Goal: Transaction & Acquisition: Purchase product/service

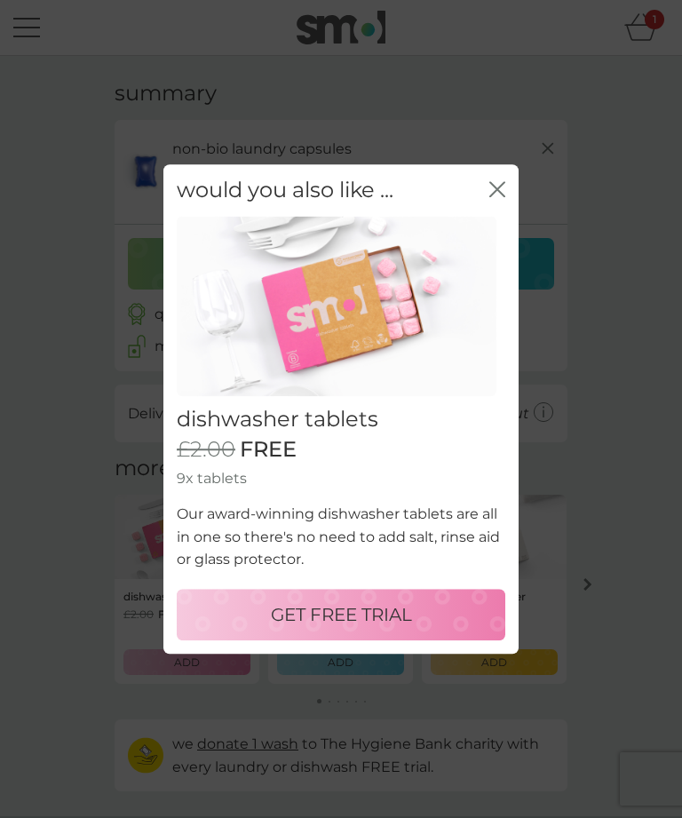
click at [503, 187] on icon "close" at bounding box center [498, 189] width 16 height 16
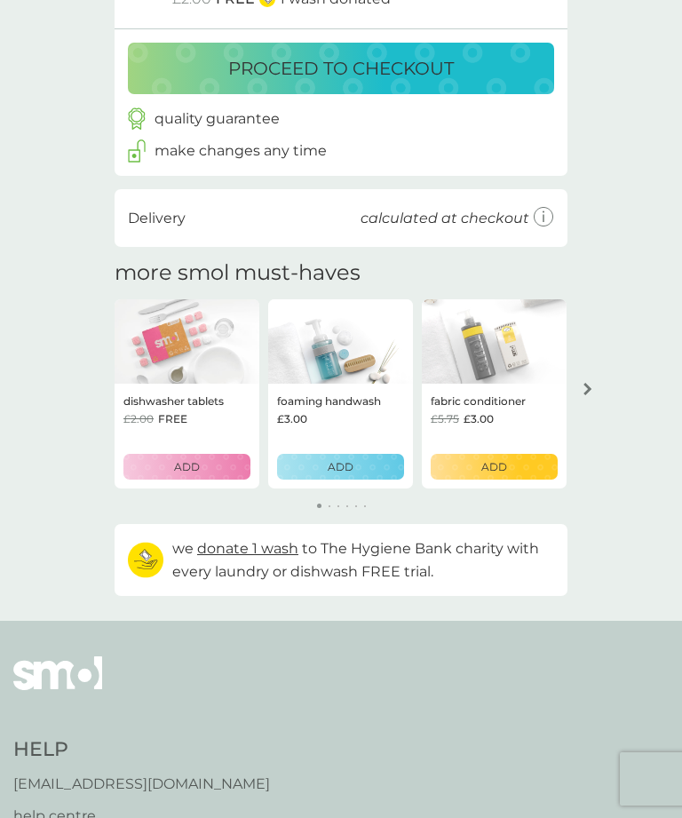
scroll to position [196, 0]
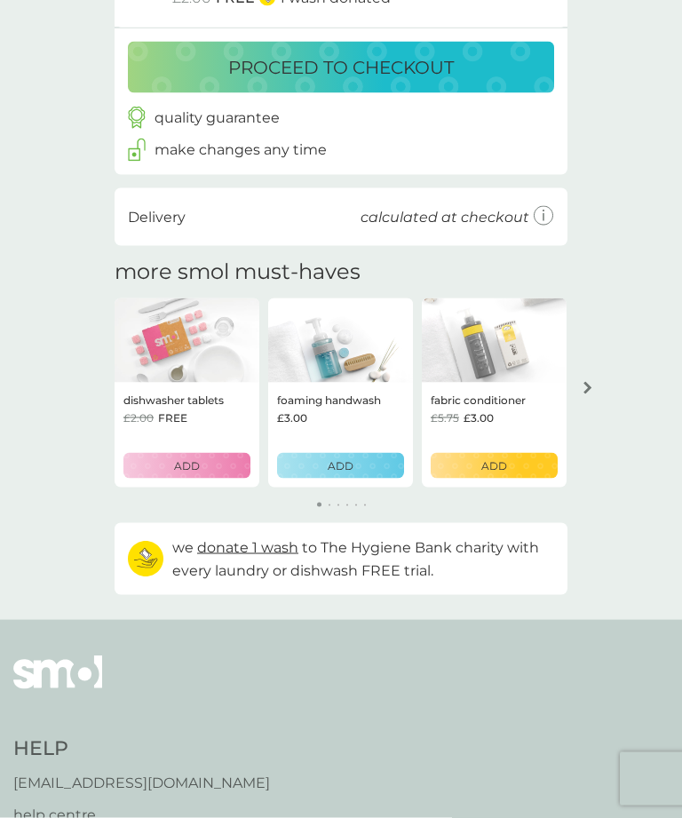
click at [593, 390] on div "arrow right" at bounding box center [588, 388] width 14 height 12
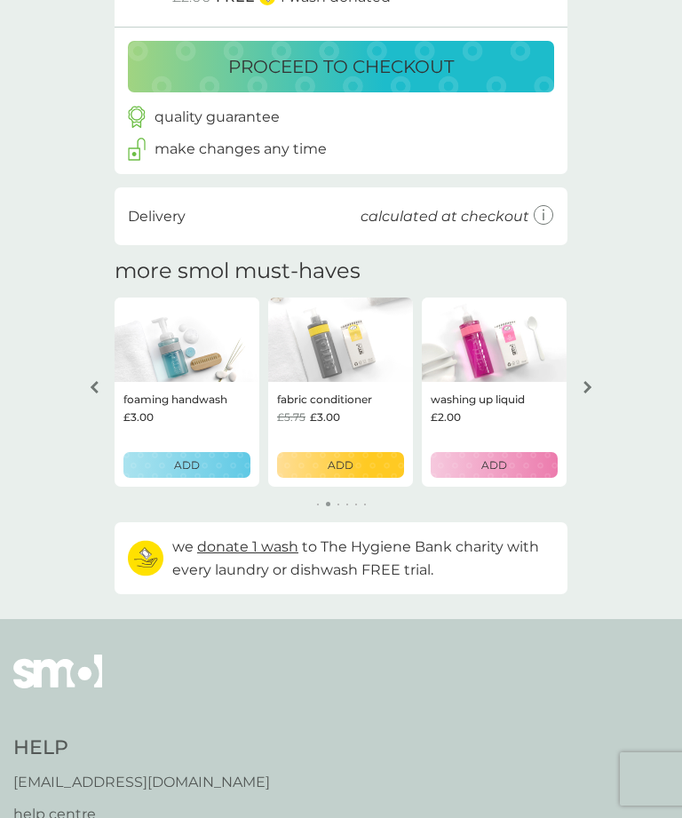
click at [594, 389] on div "arrow right" at bounding box center [588, 387] width 14 height 12
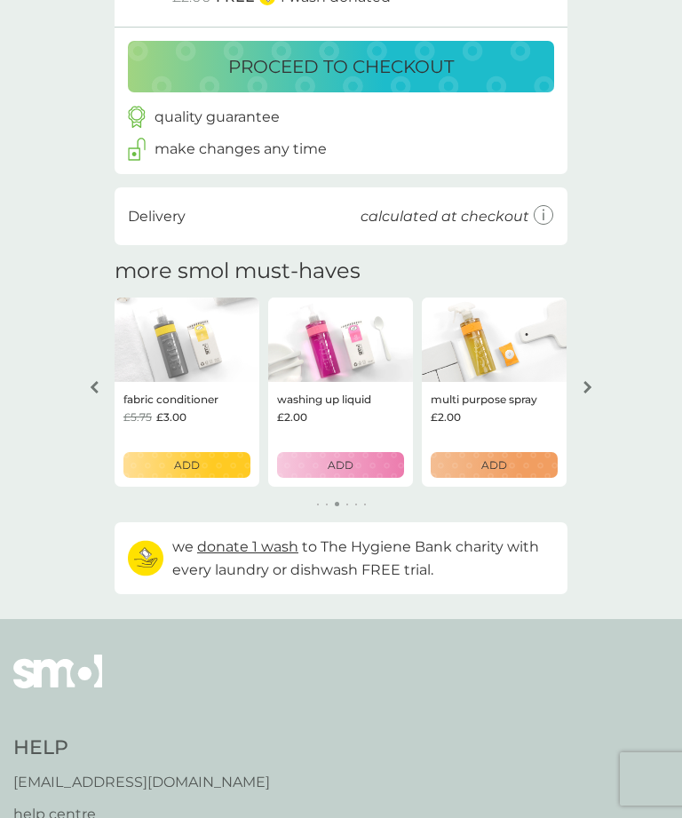
click at [595, 387] on button "arrow right" at bounding box center [588, 387] width 30 height 32
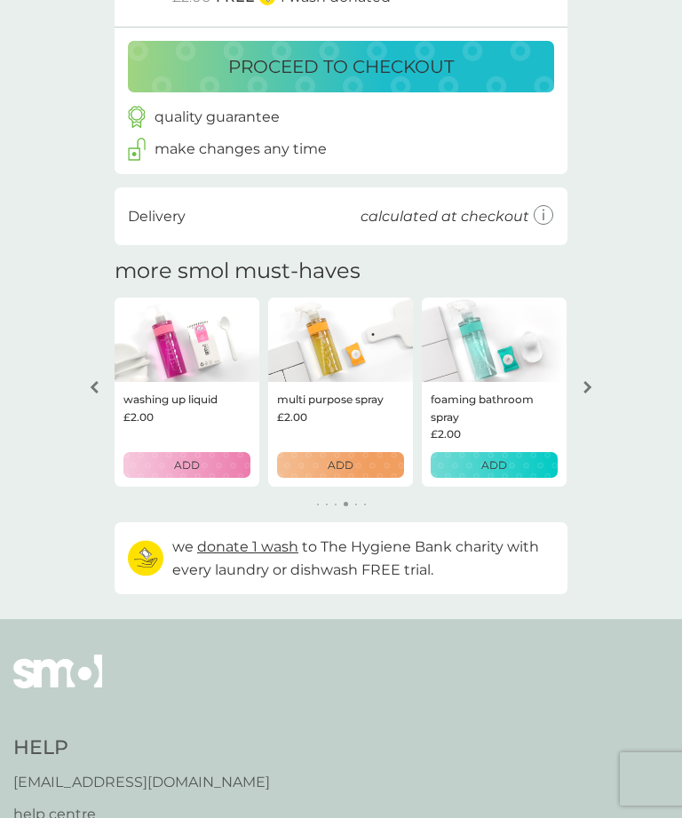
click at [594, 392] on button "arrow right" at bounding box center [588, 387] width 30 height 32
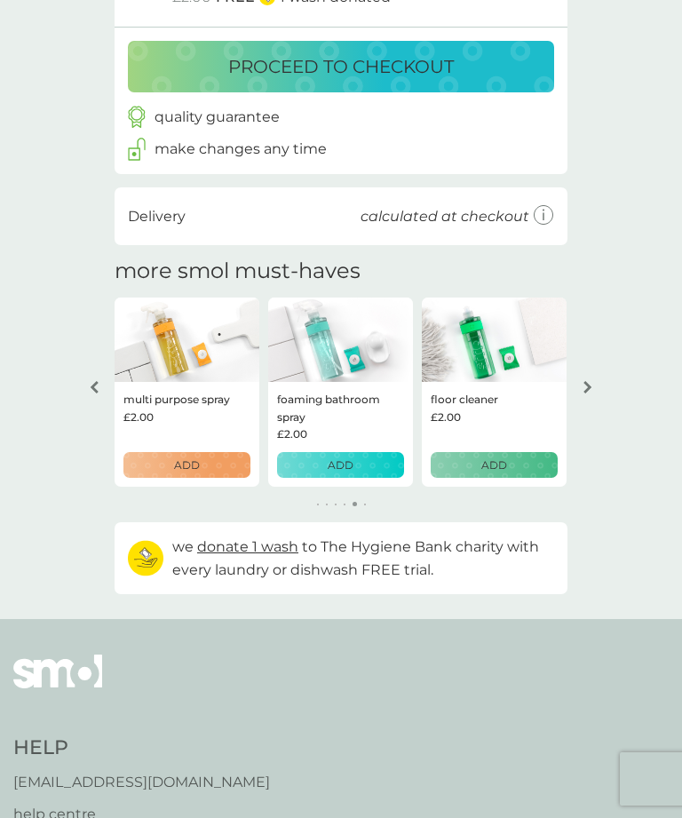
click at [597, 388] on button "arrow right" at bounding box center [588, 387] width 30 height 32
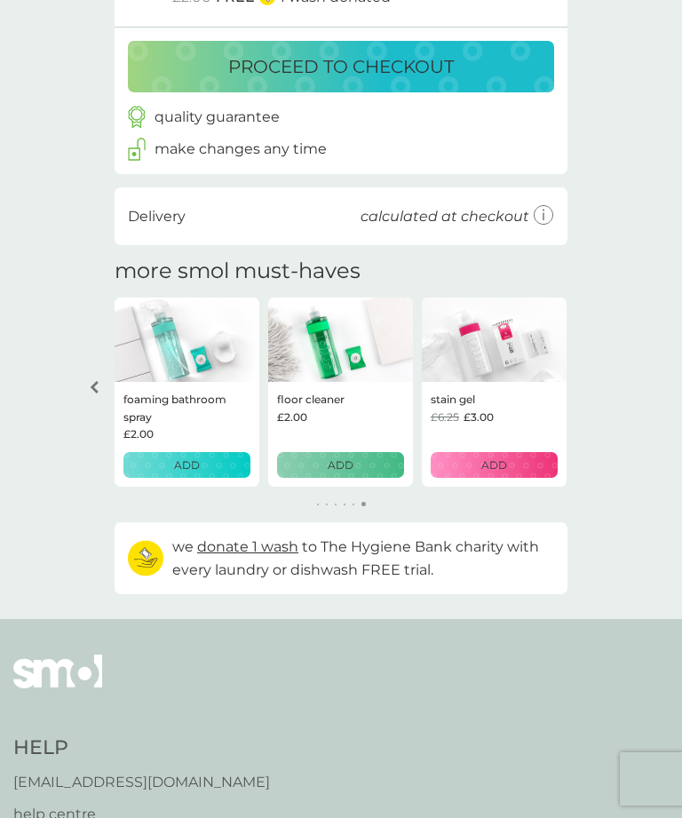
click at [500, 409] on div "£6.25 £3.00" at bounding box center [494, 417] width 127 height 17
click at [516, 367] on img at bounding box center [494, 340] width 145 height 85
click at [512, 346] on img at bounding box center [494, 340] width 145 height 85
click at [512, 464] on div "ADD" at bounding box center [495, 465] width 104 height 17
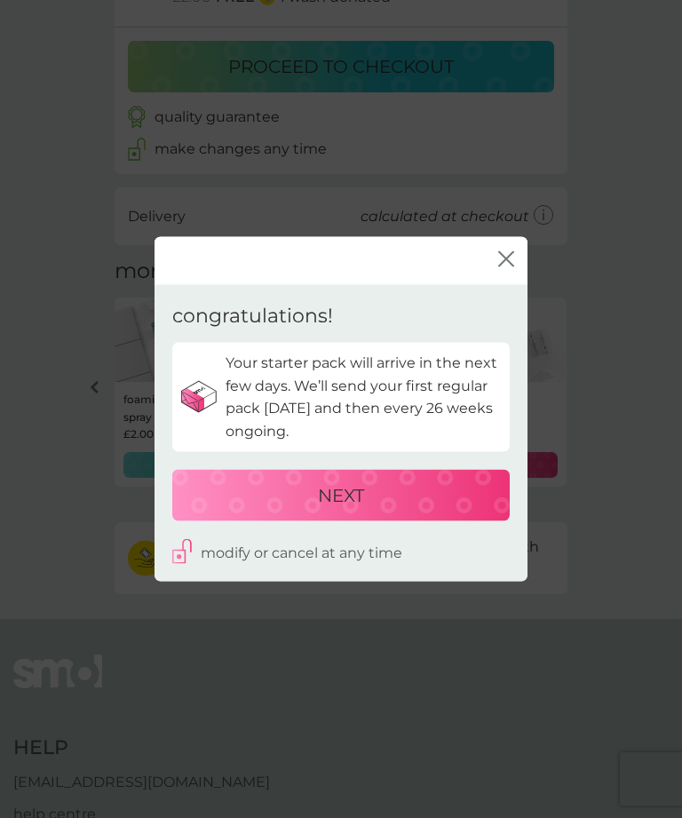
click at [429, 509] on div "NEXT" at bounding box center [341, 495] width 302 height 28
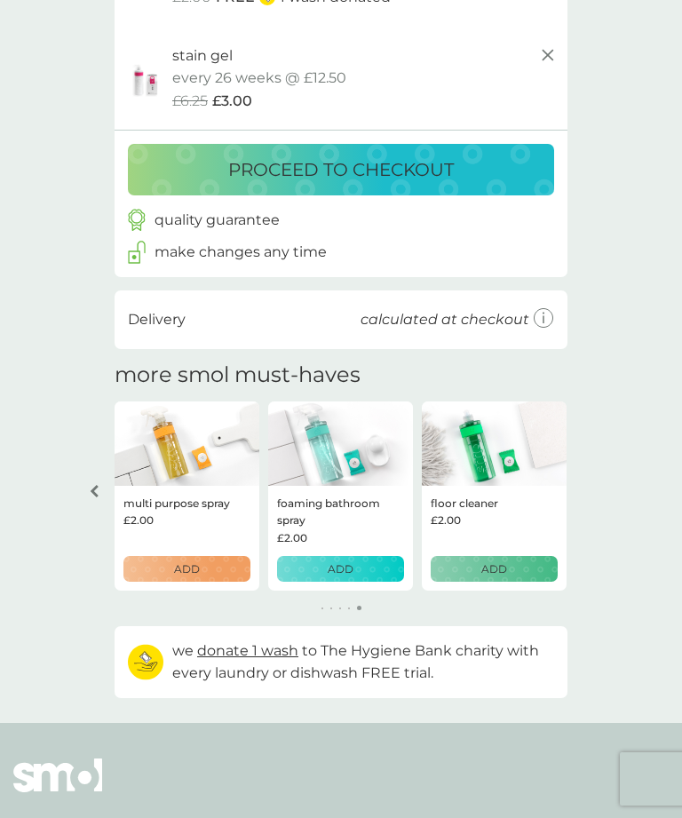
click at [403, 169] on p "proceed to checkout" at bounding box center [341, 170] width 226 height 28
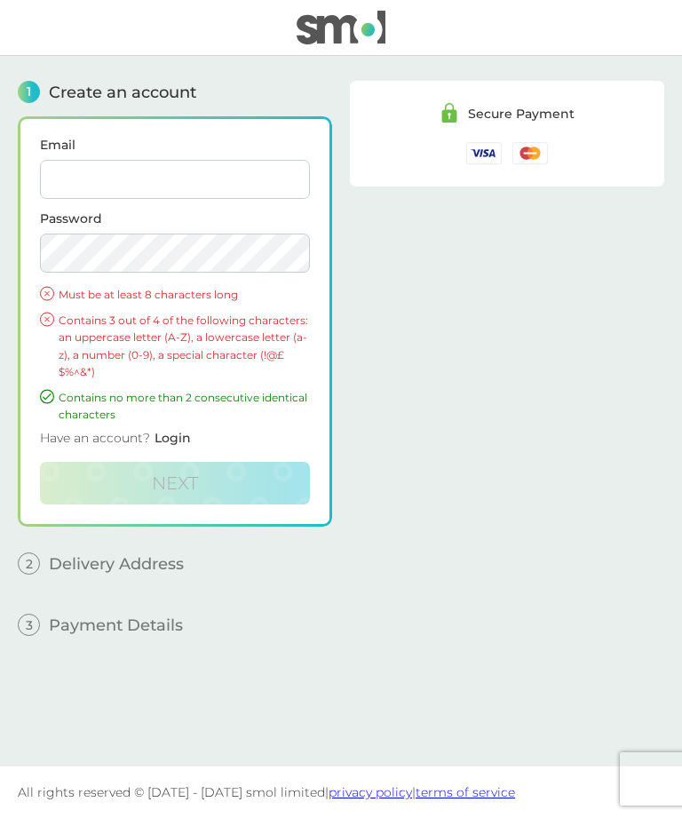
click at [137, 177] on input "Email" at bounding box center [175, 179] width 270 height 39
type input "[EMAIL_ADDRESS][DOMAIN_NAME]"
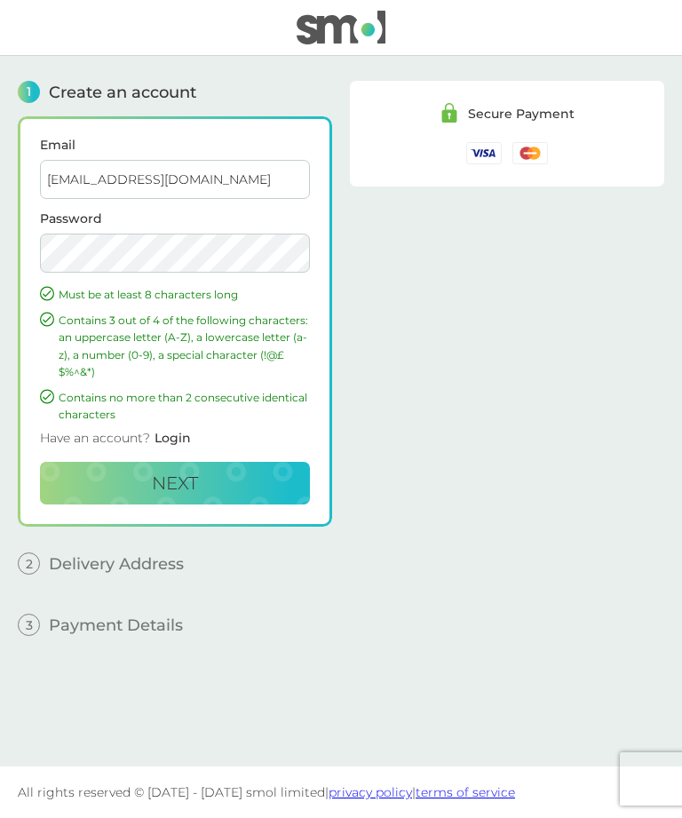
click at [203, 492] on button "Next" at bounding box center [175, 483] width 270 height 43
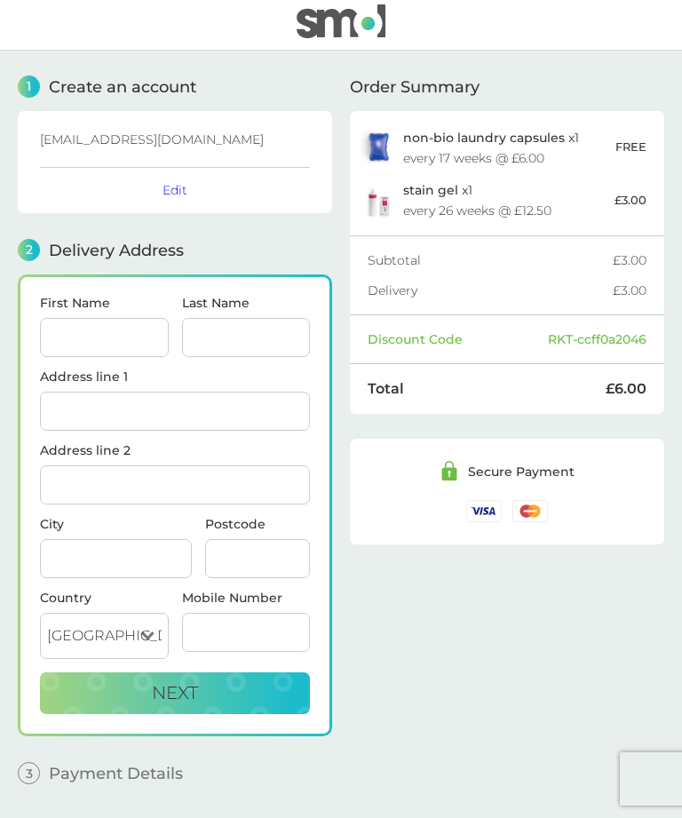
scroll to position [8, 0]
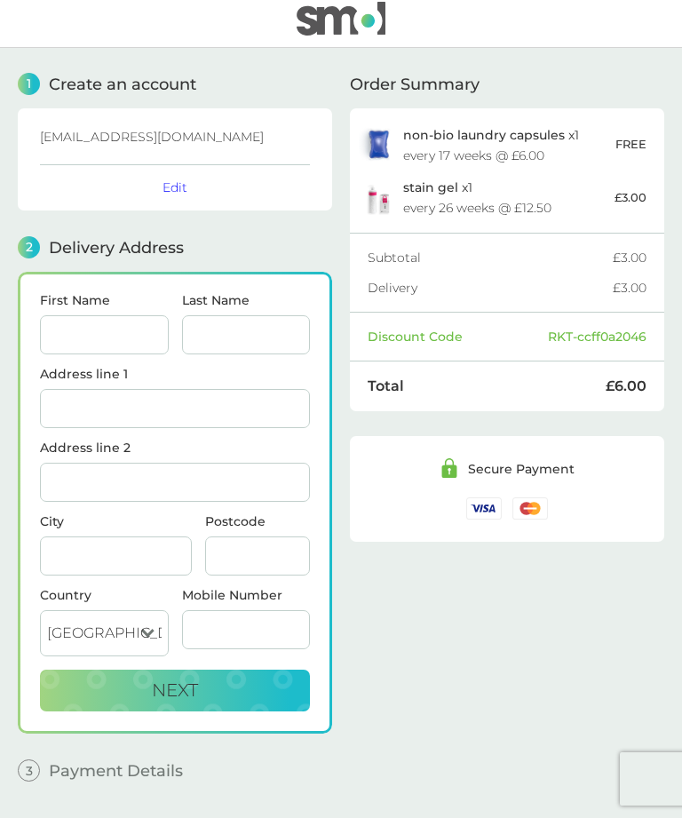
click at [107, 352] on input "First Name" at bounding box center [104, 334] width 129 height 39
type input "[PERSON_NAME]"
type input "Green"
type input "[STREET_ADDRESS]"
type input "Middlesbrough"
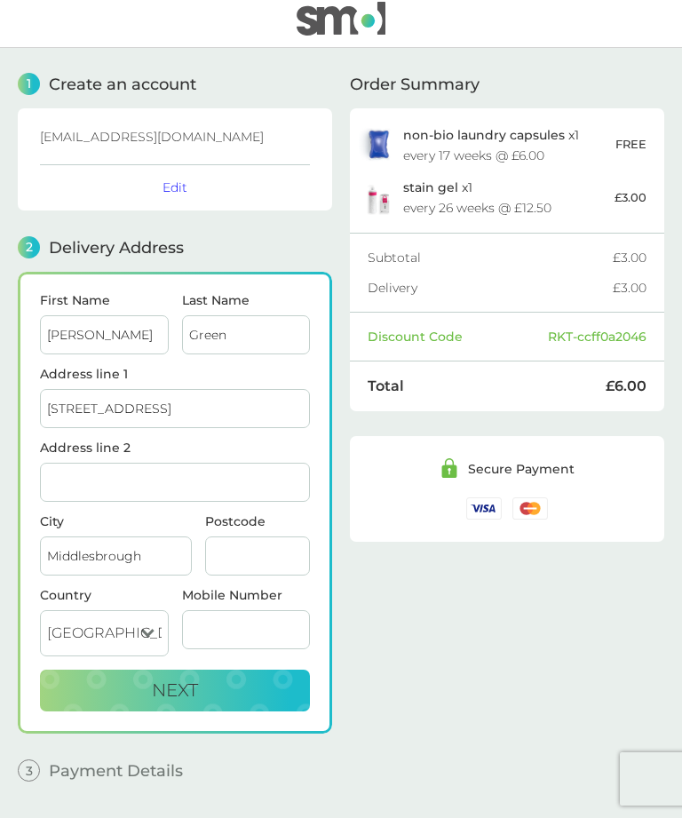
type input "TS3 0HD"
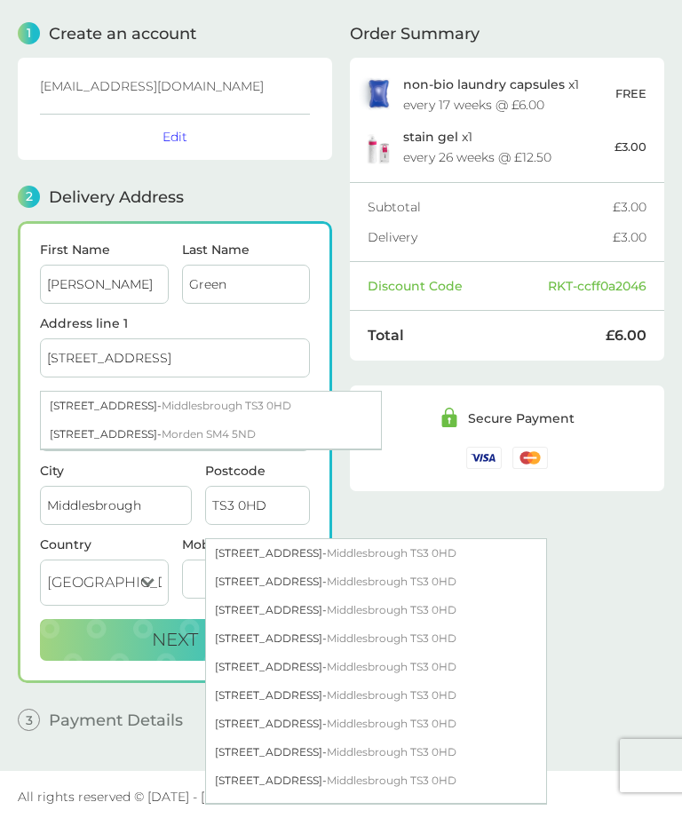
scroll to position [65, 0]
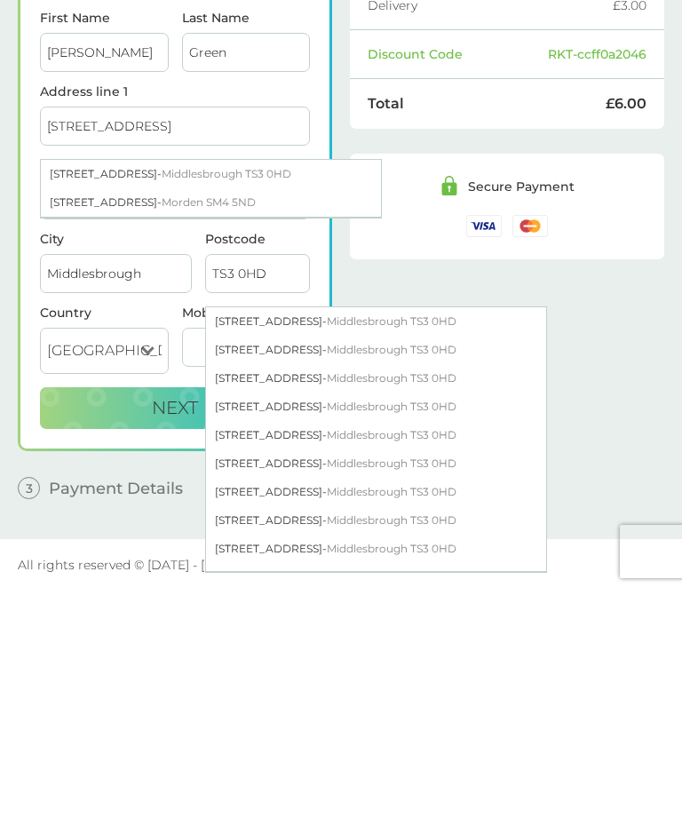
click at [195, 555] on input "Mobile Number" at bounding box center [246, 574] width 129 height 39
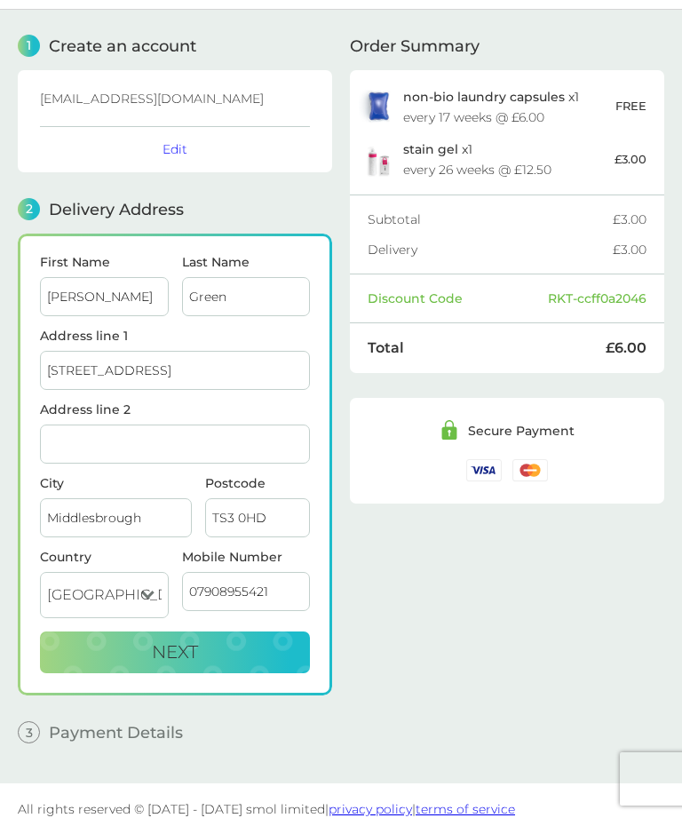
scroll to position [45, 0]
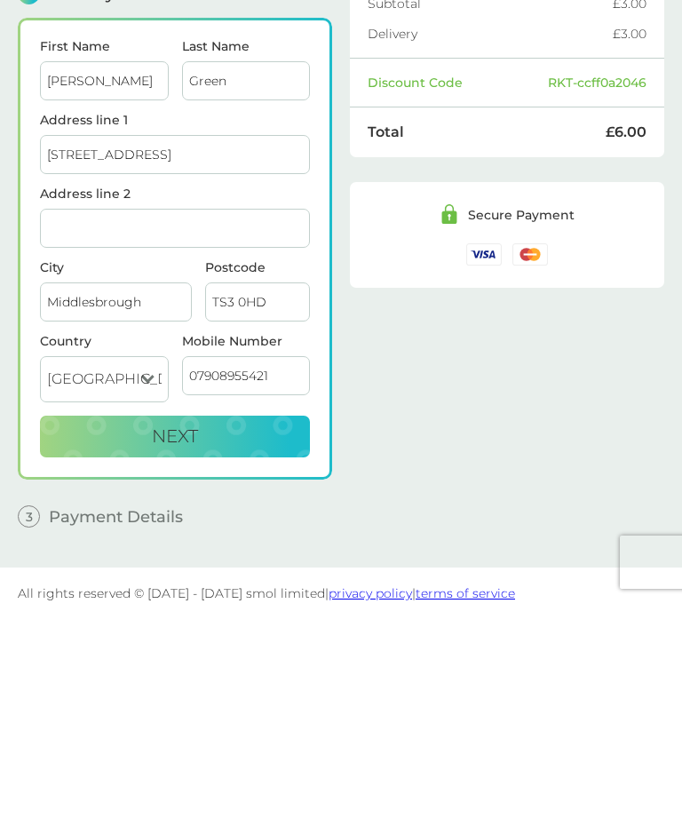
type input "07908955421"
click at [422, 355] on div "Order Summary non-bio laundry capsules x 1 every 17 weeks @ £6.00 FREE stain ge…" at bounding box center [507, 384] width 315 height 747
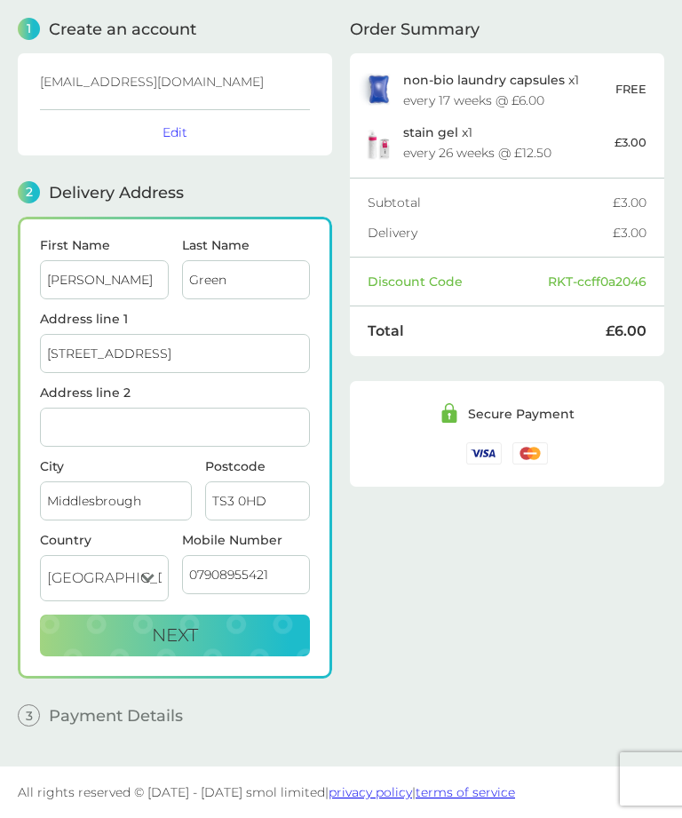
click at [248, 641] on button "Next" at bounding box center [175, 636] width 270 height 43
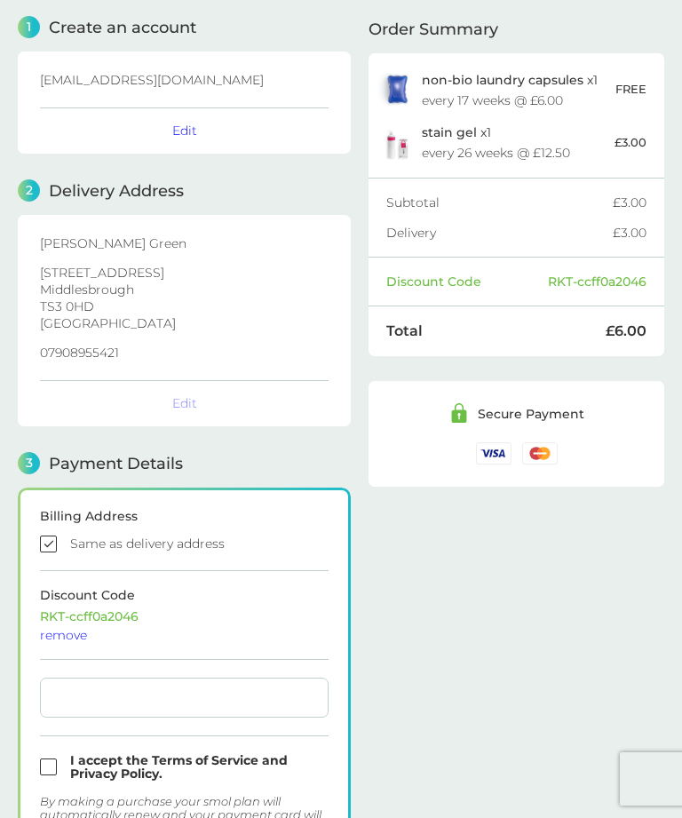
checkbox input "true"
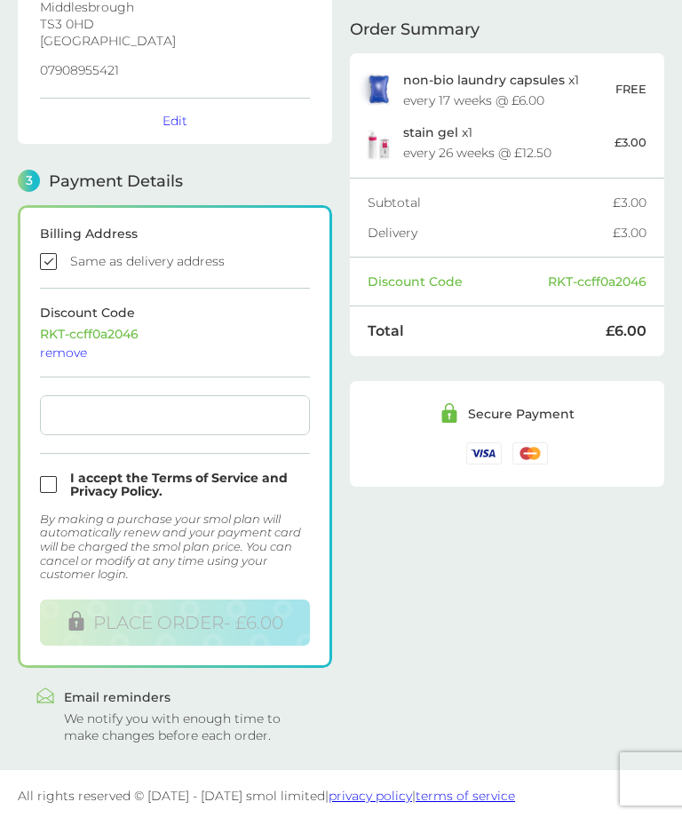
scroll to position [348, 0]
click at [174, 424] on div at bounding box center [175, 415] width 270 height 40
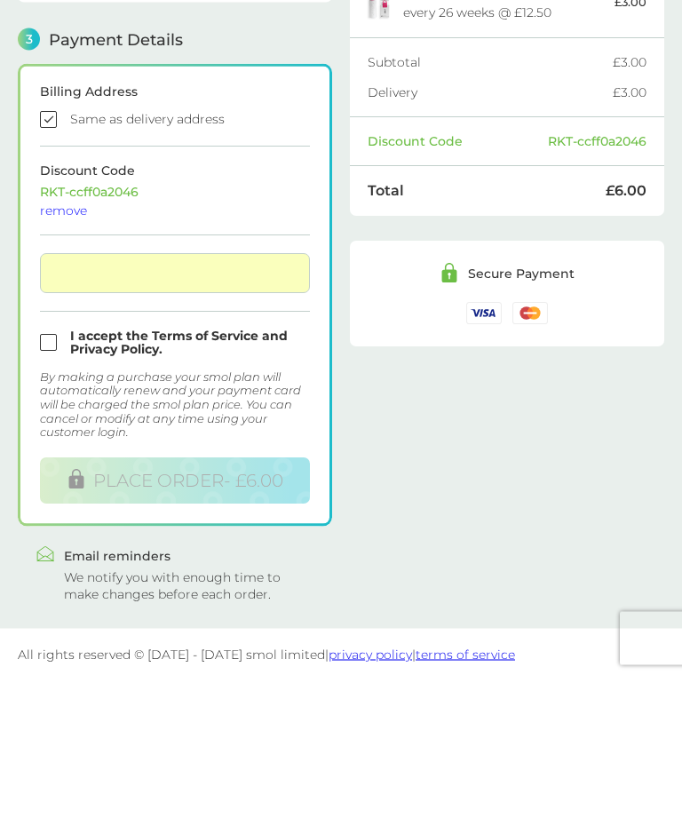
click at [52, 471] on input "checkbox" at bounding box center [175, 484] width 270 height 27
checkbox input "true"
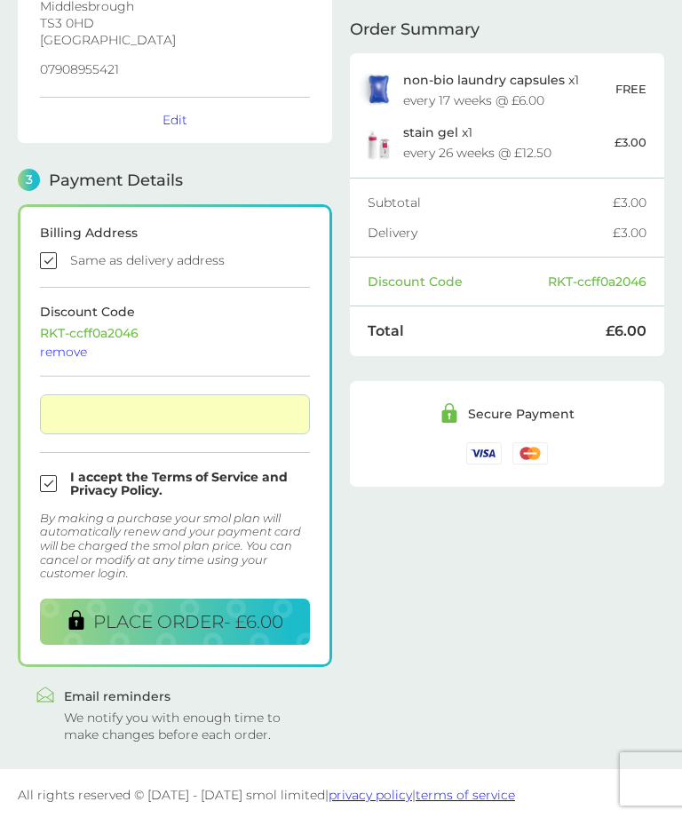
click at [265, 632] on button "PLACE ORDER - £6.00" at bounding box center [175, 622] width 270 height 47
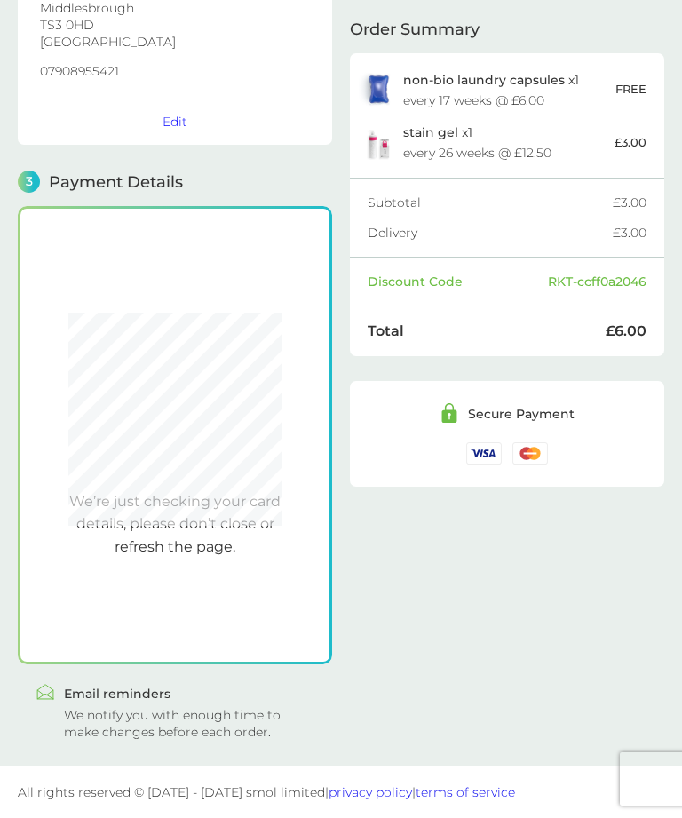
scroll to position [345, 0]
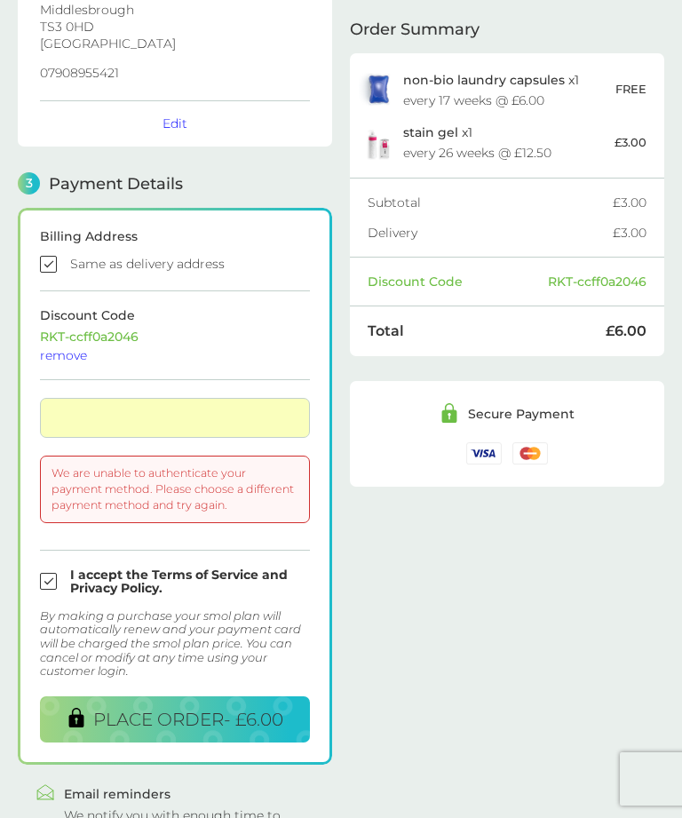
click at [221, 720] on span "PLACE ORDER - £6.00" at bounding box center [188, 719] width 190 height 21
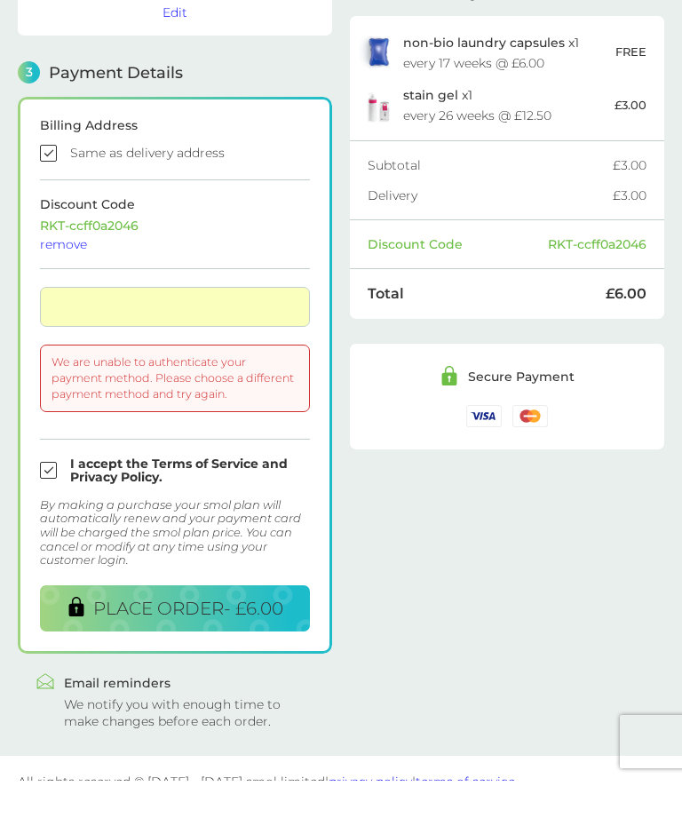
scroll to position [419, 0]
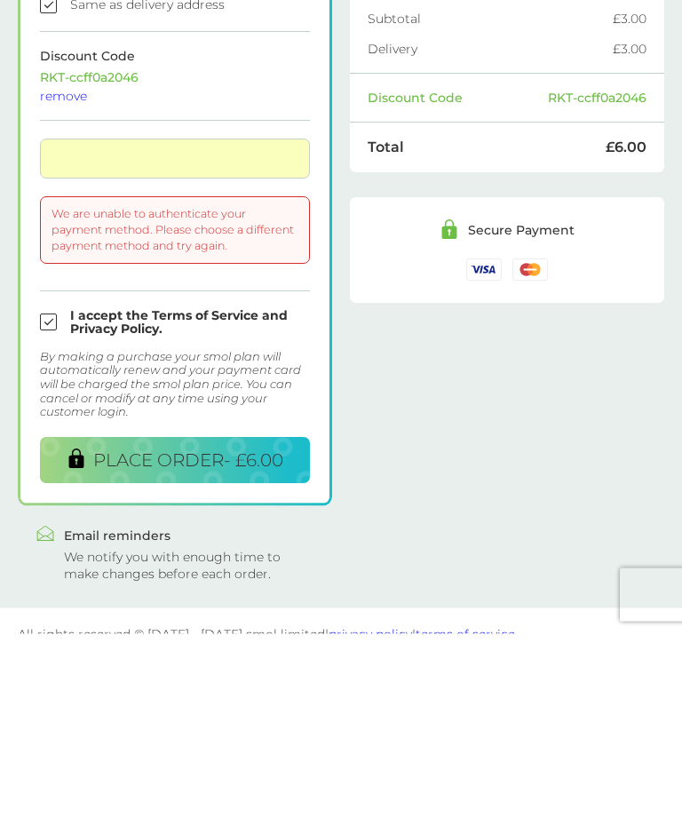
click at [208, 634] on span "PLACE ORDER - £6.00" at bounding box center [188, 644] width 190 height 21
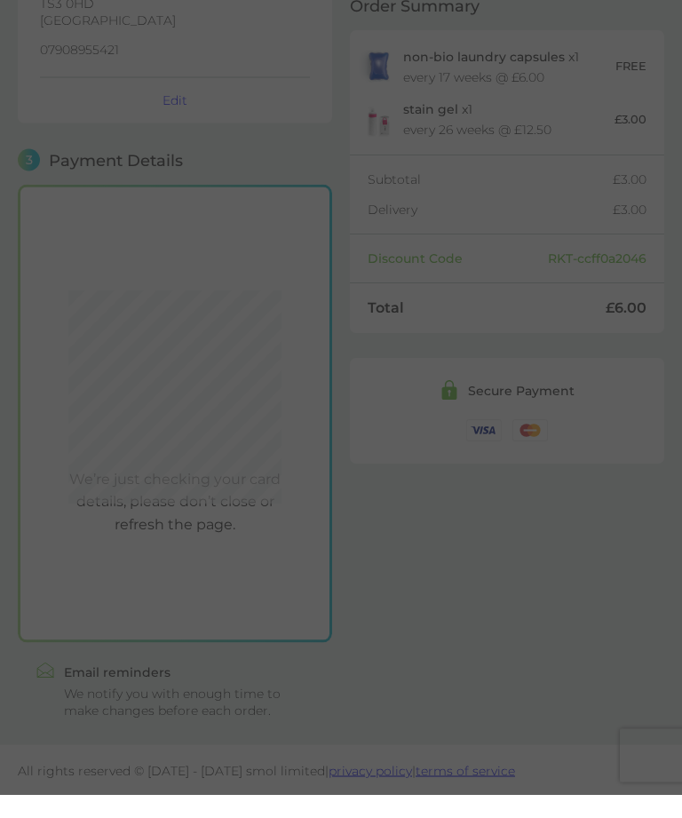
scroll to position [288, 0]
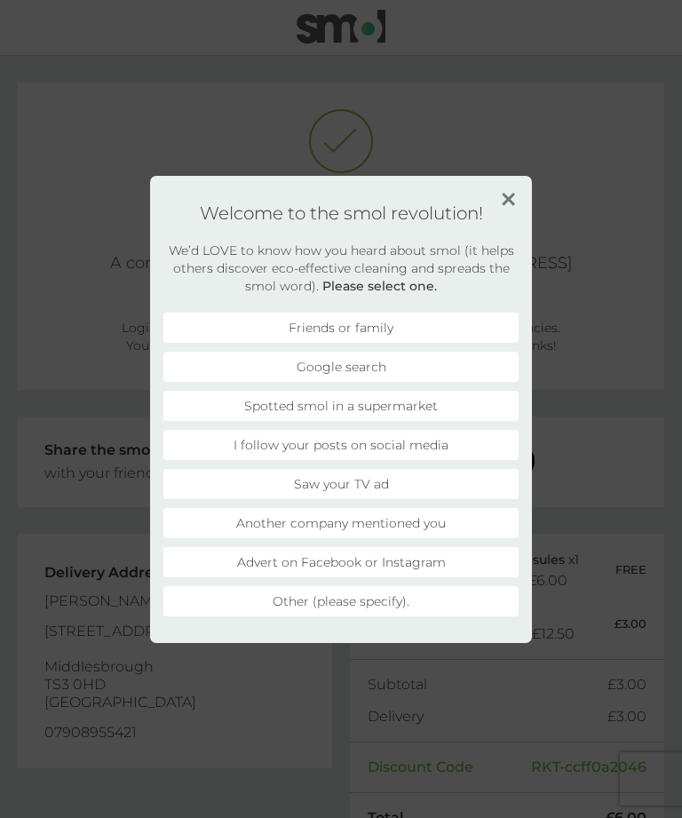
click at [513, 204] on img at bounding box center [508, 199] width 13 height 13
